Goal: Transaction & Acquisition: Purchase product/service

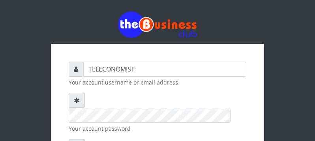
scroll to position [125, 0]
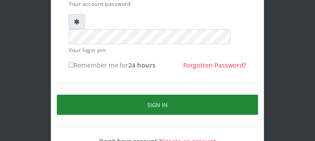
click at [105, 95] on button "Sign in" at bounding box center [157, 105] width 201 height 20
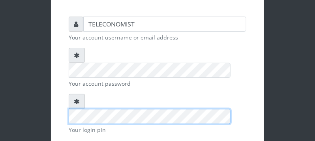
scroll to position [41, 0]
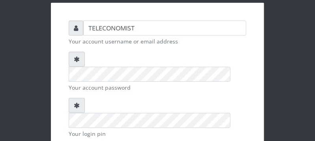
checkbox input "true"
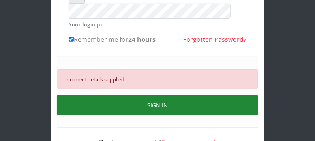
click at [242, 95] on button "SIGN IN" at bounding box center [157, 105] width 201 height 20
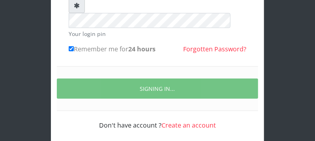
scroll to position [125, 0]
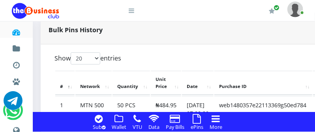
scroll to position [611, 0]
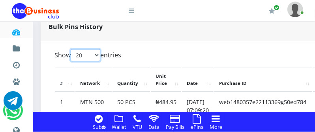
click at [97, 56] on select "20 50 100 All" at bounding box center [86, 55] width 30 height 12
select select "-1"
click option "All" at bounding box center [0, 0] width 0 height 0
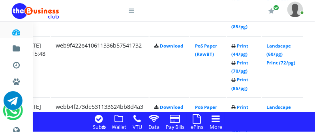
scroll to position [2336, 164]
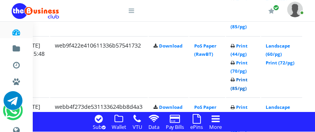
click at [248, 86] on link "Print (85/pg)" at bounding box center [239, 84] width 17 height 15
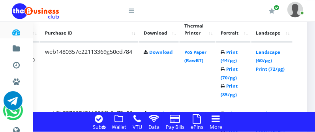
scroll to position [666, 185]
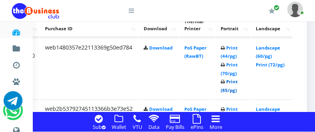
click at [233, 92] on link "Print (85/pg)" at bounding box center [229, 86] width 17 height 15
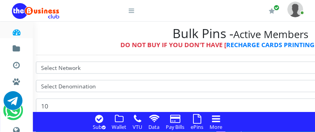
scroll to position [291, 21]
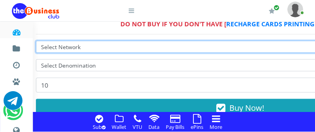
click at [74, 48] on select "Select Network MTN Globacom 9Mobile Airtel" at bounding box center [240, 47] width 408 height 12
select select "MTN"
click option "MTN" at bounding box center [0, 0] width 0 height 0
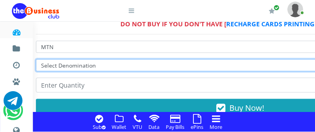
click at [78, 68] on select "Select Denomination MTN NGN100 - ₦96.99 MTN NGN200 - ₦193.98 MTN NGN400 - ₦387.…" at bounding box center [240, 66] width 408 height 12
select select "193.98-200"
click option "MTN NGN200 - ₦193.98" at bounding box center [0, 0] width 0 height 0
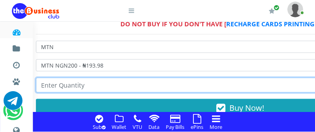
click at [73, 86] on input "number" at bounding box center [240, 85] width 408 height 15
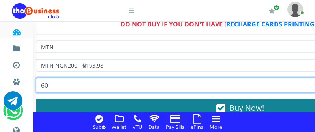
type input "60"
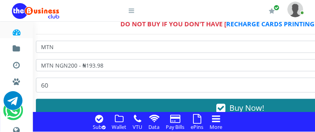
click at [63, 105] on button "Buy Now!" at bounding box center [240, 108] width 408 height 19
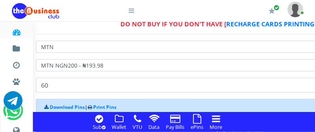
scroll to position [312, 21]
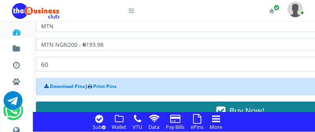
click at [156, 107] on button "Buy Now!" at bounding box center [240, 111] width 408 height 19
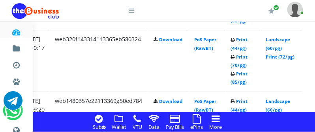
scroll to position [1292, 177]
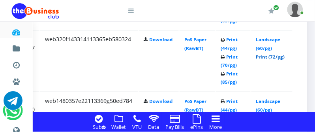
click at [284, 56] on link "Print (72/pg)" at bounding box center [270, 57] width 29 height 6
click at [285, 56] on link "Print (72/pg)" at bounding box center [270, 57] width 29 height 6
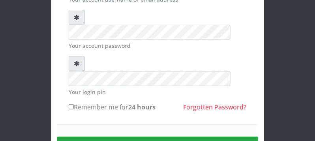
scroll to position [83, 0]
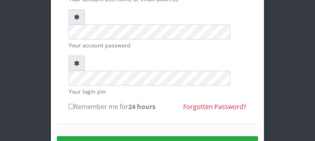
click at [71, 104] on input "Remember me for 24 hours" at bounding box center [71, 106] width 5 height 5
checkbox input "true"
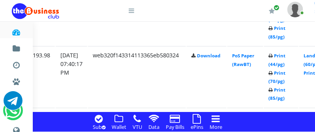
scroll to position [1275, 139]
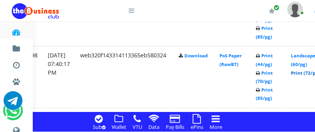
click at [305, 73] on link "Print (72/pg)" at bounding box center [305, 73] width 29 height 6
click at [306, 73] on link "Print (72/pg)" at bounding box center [305, 73] width 29 height 6
click at [309, 73] on link "Print (72/pg)" at bounding box center [305, 73] width 29 height 6
click at [310, 73] on link "Print (72/pg)" at bounding box center [305, 73] width 29 height 6
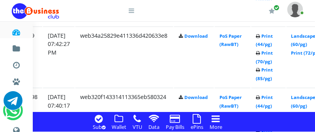
scroll to position [1213, 139]
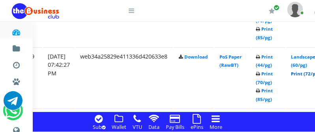
click at [306, 73] on link "Print (72/pg)" at bounding box center [305, 74] width 29 height 6
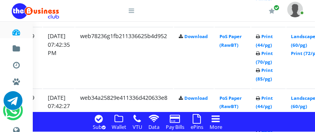
scroll to position [1150, 139]
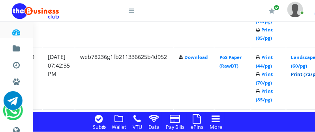
click at [308, 75] on link "Print (72/pg)" at bounding box center [305, 74] width 29 height 6
click at [309, 73] on link "Print (72/pg)" at bounding box center [305, 74] width 29 height 6
click at [309, 74] on link "Print (72/pg)" at bounding box center [305, 74] width 29 height 6
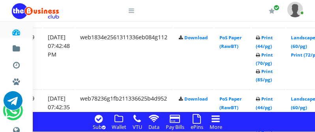
scroll to position [1088, 139]
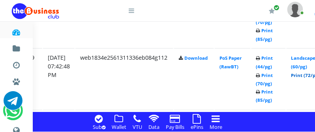
click at [307, 75] on link "Print (72/pg)" at bounding box center [305, 75] width 29 height 6
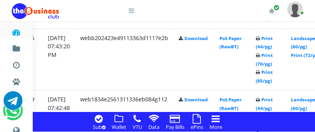
scroll to position [1025, 139]
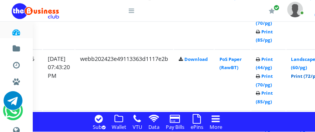
click at [306, 76] on link "Print (72/pg)" at bounding box center [305, 76] width 29 height 6
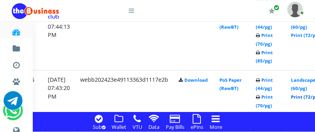
scroll to position [984, 139]
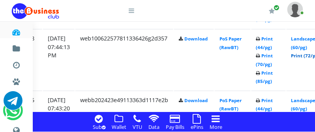
click at [310, 55] on link "Print (72/pg)" at bounding box center [305, 55] width 29 height 6
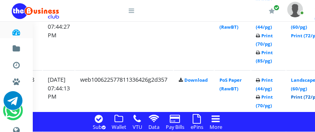
scroll to position [921, 139]
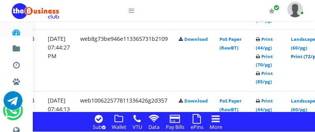
click at [305, 57] on link "Print (72/pg)" at bounding box center [305, 57] width 29 height 6
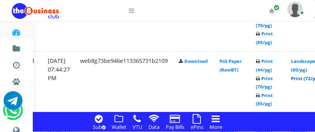
scroll to position [859, 139]
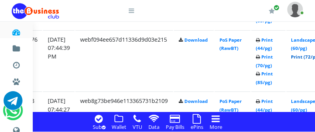
click at [308, 56] on link "Print (72/pg)" at bounding box center [305, 57] width 29 height 6
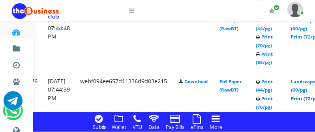
scroll to position [796, 139]
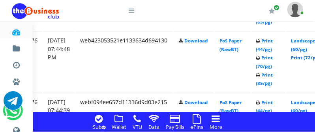
click at [308, 58] on link "Print (72/pg)" at bounding box center [305, 58] width 29 height 6
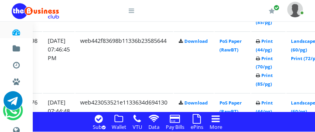
scroll to position [713, 139]
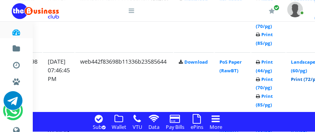
click at [307, 80] on link "Print (72/pg)" at bounding box center [305, 79] width 29 height 6
click at [308, 79] on link "Print (72/pg)" at bounding box center [305, 79] width 29 height 6
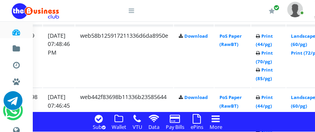
scroll to position [672, 139]
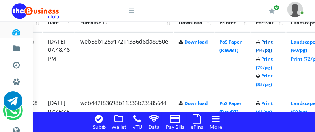
click at [273, 51] on link "Print (44/pg)" at bounding box center [264, 46] width 17 height 15
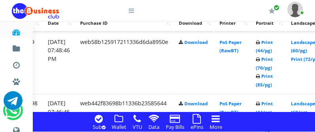
scroll to position [672, 139]
